Goal: Find specific page/section: Find specific page/section

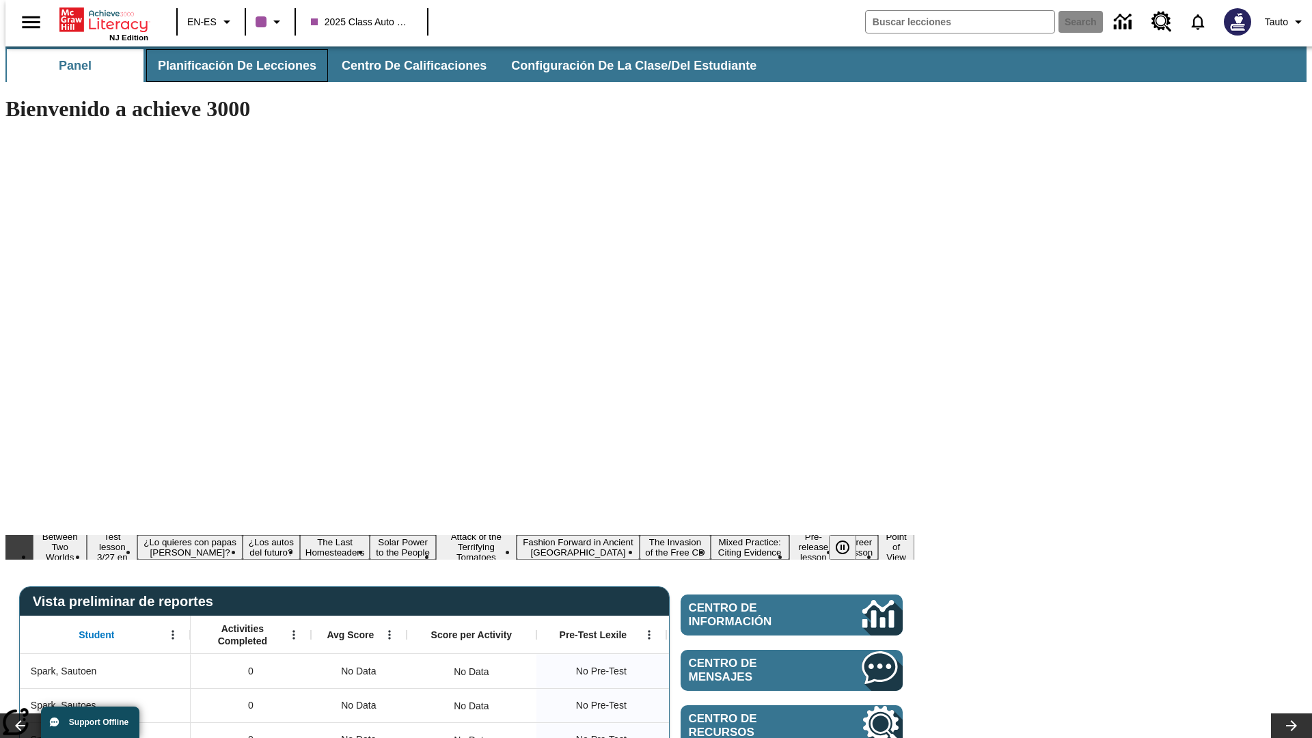
click at [229, 66] on span "Planificación de lecciones" at bounding box center [237, 66] width 159 height 16
